Goal: Find specific page/section

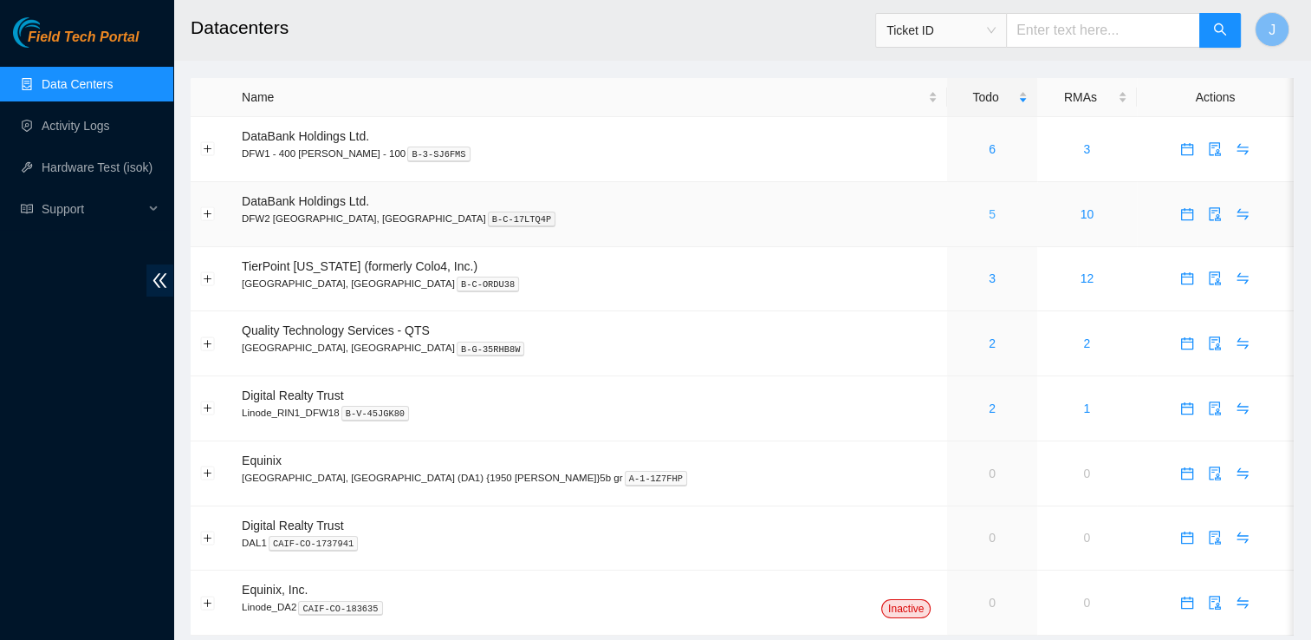
click at [989, 213] on link "5" at bounding box center [992, 214] width 7 height 14
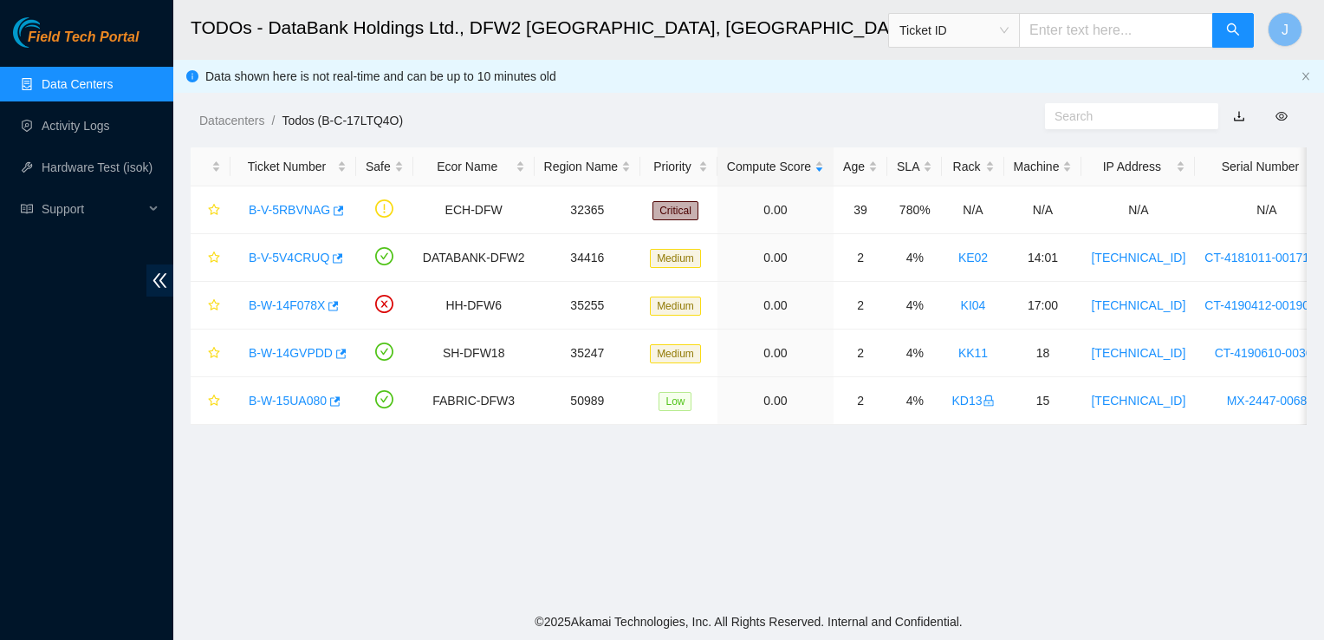
click at [92, 88] on link "Data Centers" at bounding box center [77, 84] width 71 height 14
